Goal: Task Accomplishment & Management: Use online tool/utility

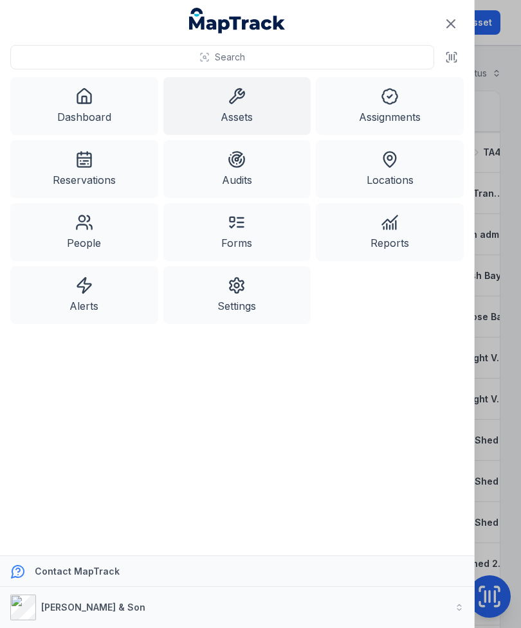
click at [96, 104] on link "Dashboard" at bounding box center [84, 106] width 148 height 58
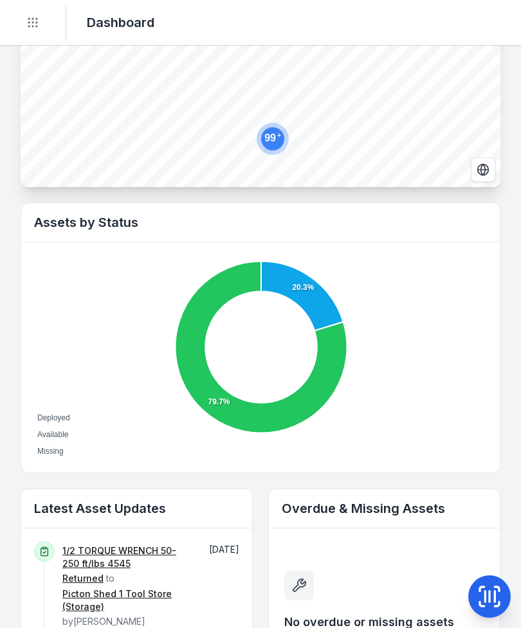
scroll to position [283, 0]
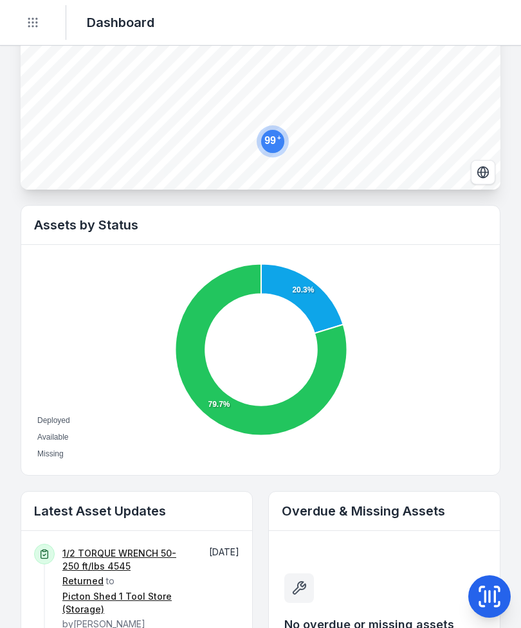
click at [26, 28] on button "Toggle Navigation" at bounding box center [33, 22] width 24 height 24
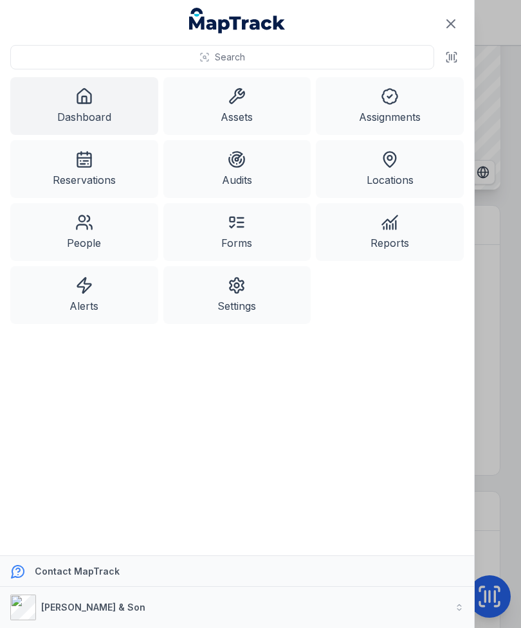
click at [100, 290] on link "Alerts" at bounding box center [84, 295] width 148 height 58
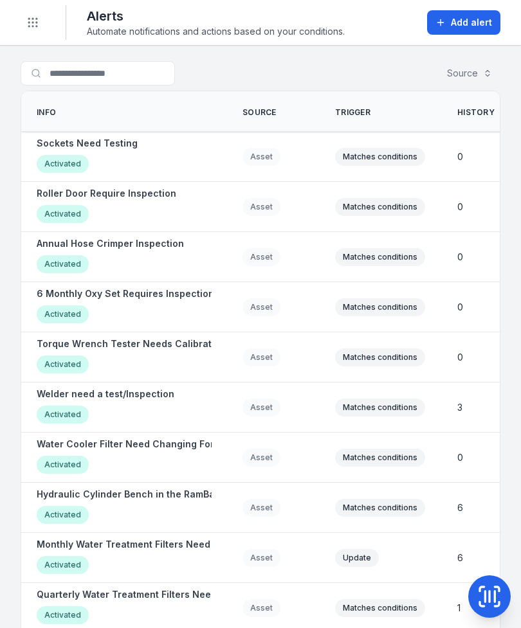
click at [36, 17] on icon "Toggle navigation" at bounding box center [32, 22] width 13 height 13
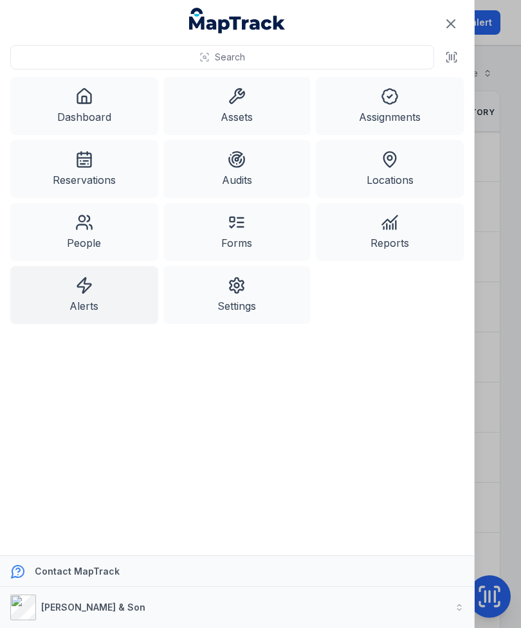
click at [213, 103] on link "Assets" at bounding box center [237, 106] width 148 height 58
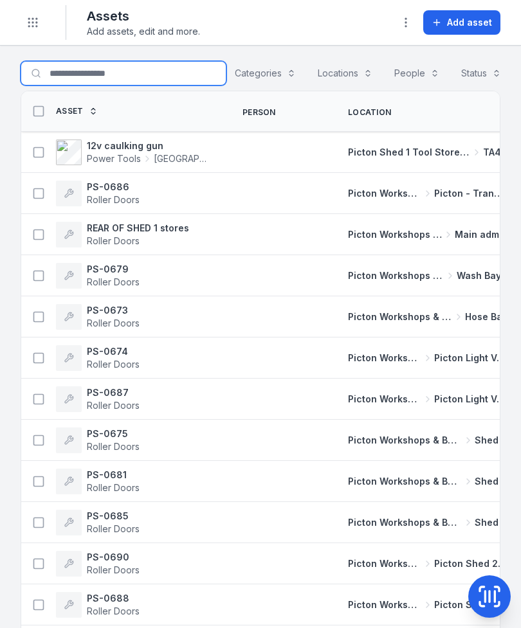
click at [127, 78] on input "Search for assets" at bounding box center [124, 73] width 206 height 24
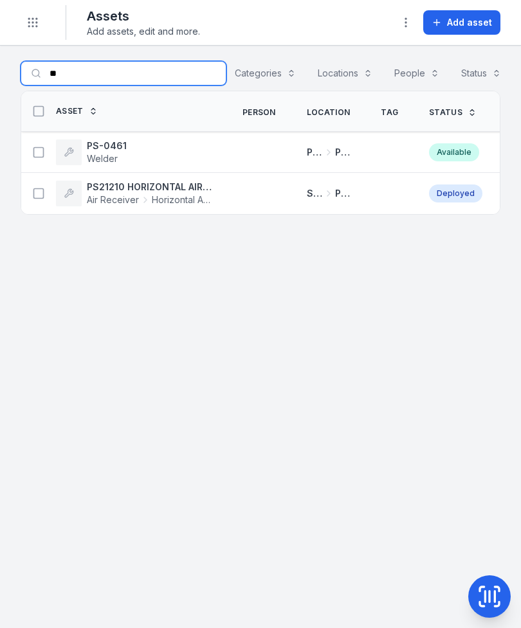
type input "*"
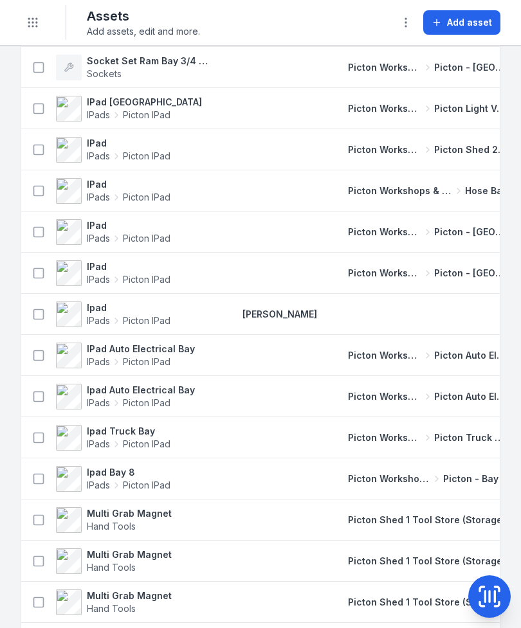
scroll to position [785, 0]
click at [489, 592] on icon at bounding box center [489, 596] width 0 height 11
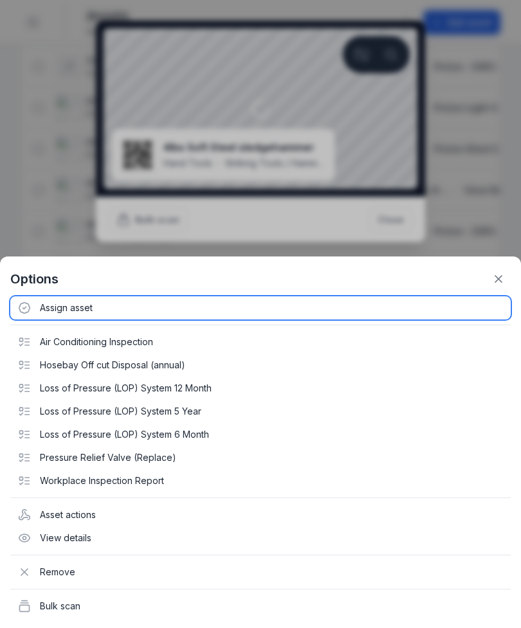
click at [85, 314] on div "Assign asset" at bounding box center [260, 307] width 500 height 23
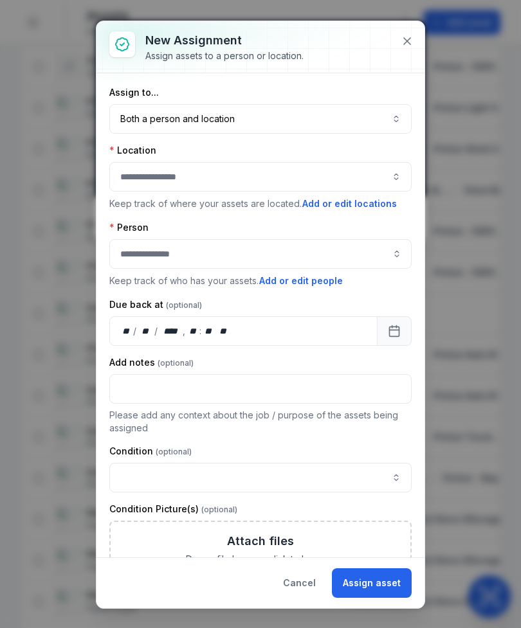
click at [319, 123] on button "Both a person and location ****" at bounding box center [260, 119] width 302 height 30
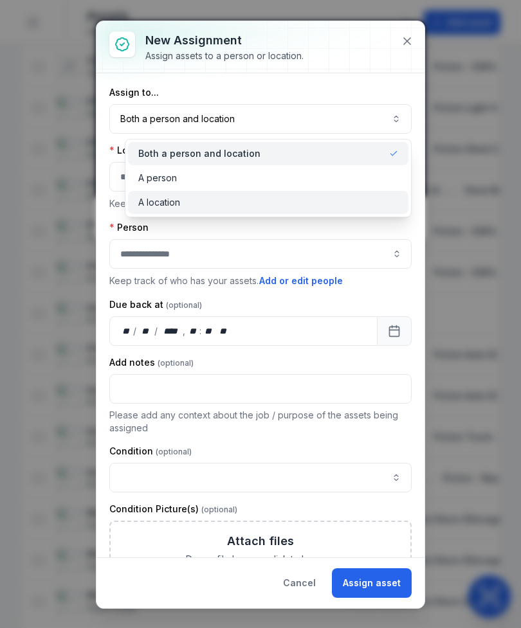
click at [283, 206] on div "A location" at bounding box center [268, 202] width 260 height 13
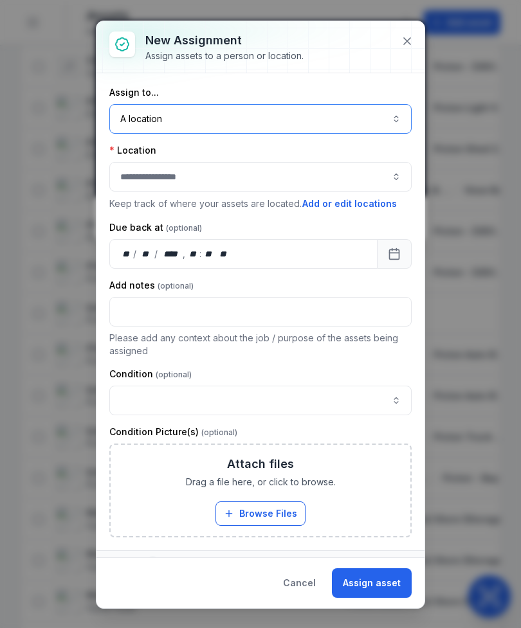
click at [294, 183] on button "button" at bounding box center [260, 177] width 302 height 30
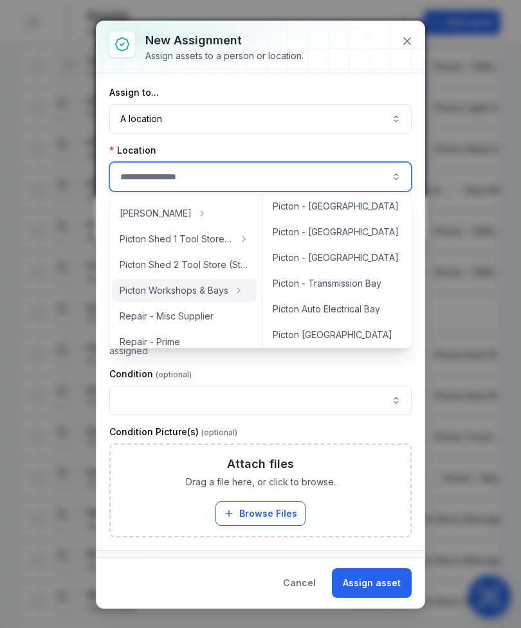
scroll to position [288, 0]
click at [332, 262] on span "Picton - [GEOGRAPHIC_DATA]" at bounding box center [336, 257] width 126 height 13
type input "**********"
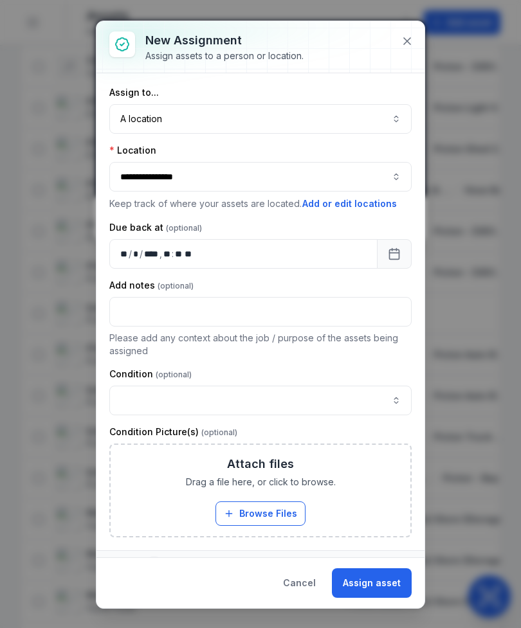
click at [243, 406] on button "button" at bounding box center [260, 401] width 302 height 30
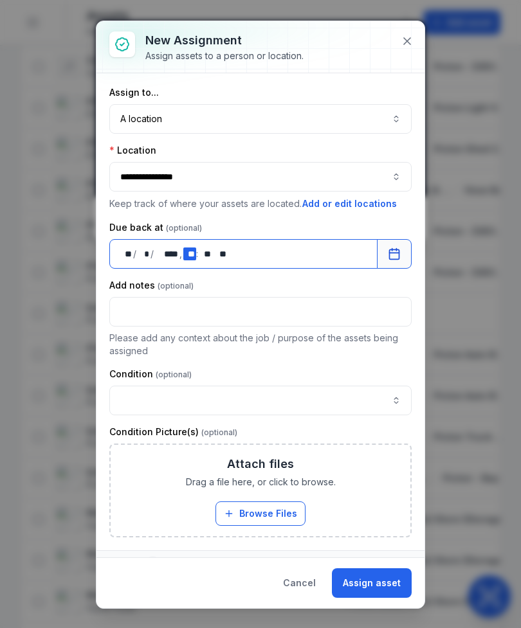
click at [193, 251] on div "** **" at bounding box center [189, 253] width 13 height 13
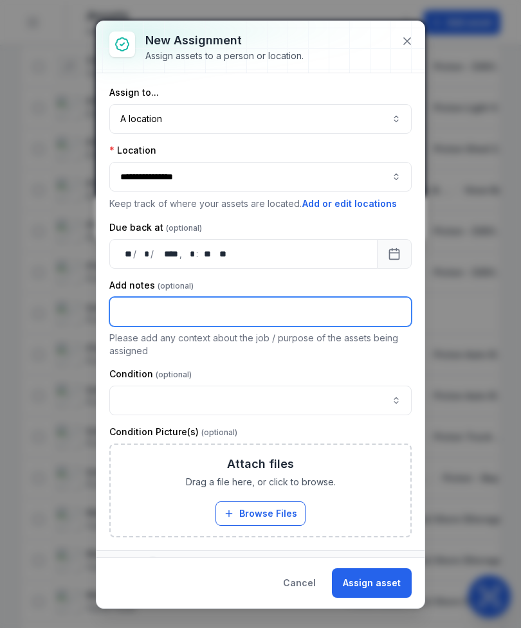
click at [346, 309] on input "text" at bounding box center [260, 312] width 302 height 30
type input "*****"
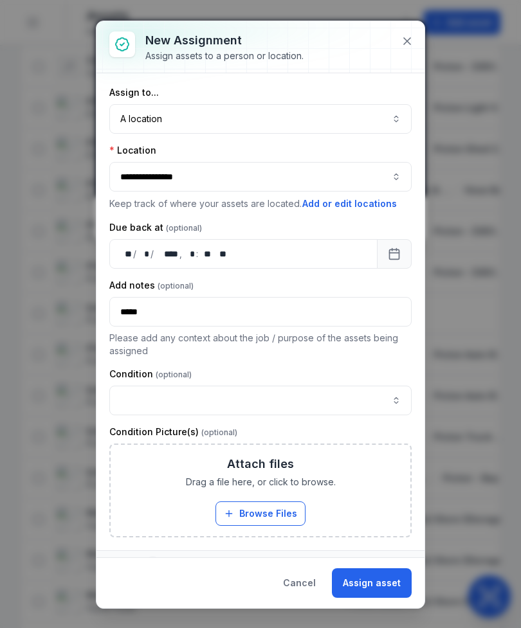
click at [395, 582] on button "Assign asset" at bounding box center [372, 583] width 80 height 30
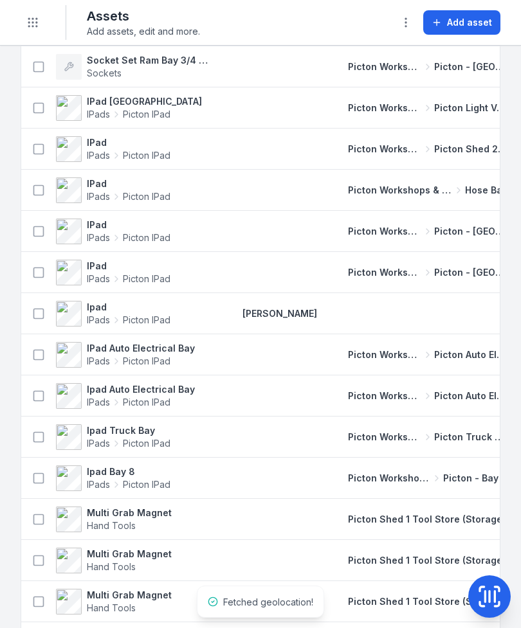
scroll to position [0, 0]
